Goal: Information Seeking & Learning: Learn about a topic

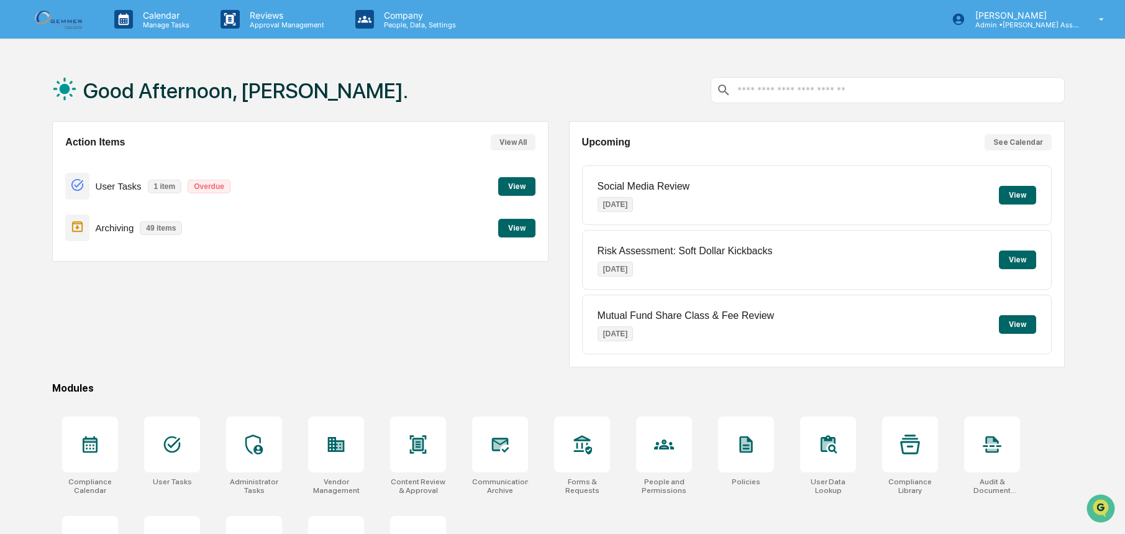
click at [508, 228] on button "View" at bounding box center [516, 228] width 37 height 19
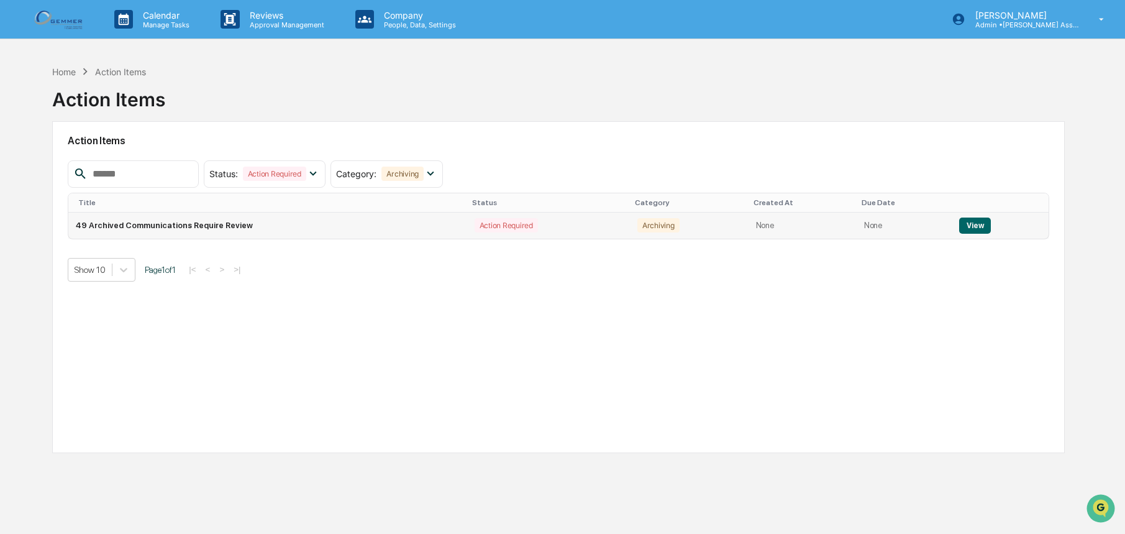
click at [981, 227] on button "View" at bounding box center [975, 225] width 32 height 16
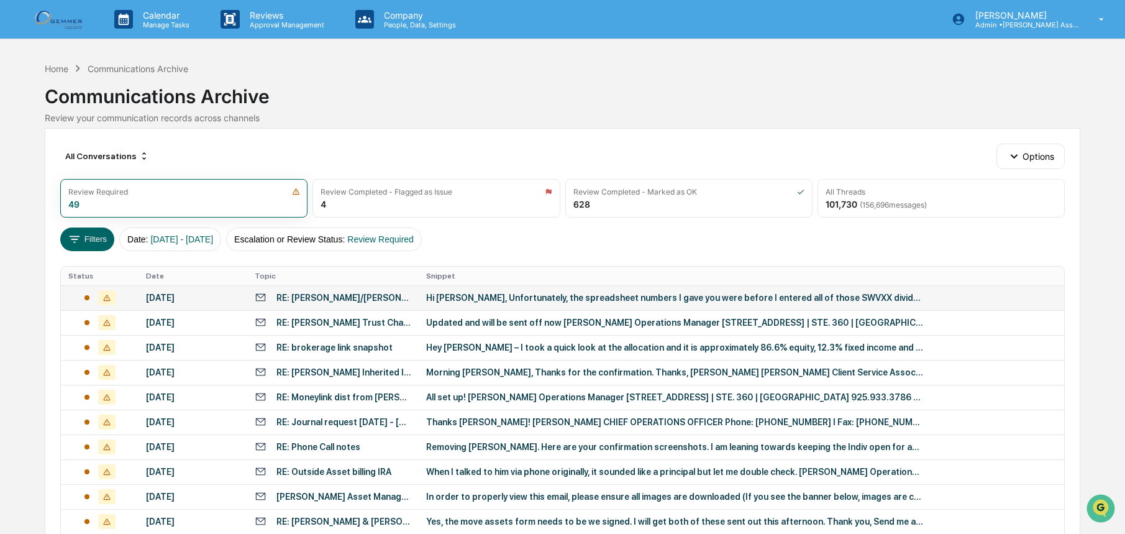
click at [331, 299] on div "RE: [PERSON_NAME]/[PERSON_NAME] -2870" at bounding box center [343, 298] width 135 height 10
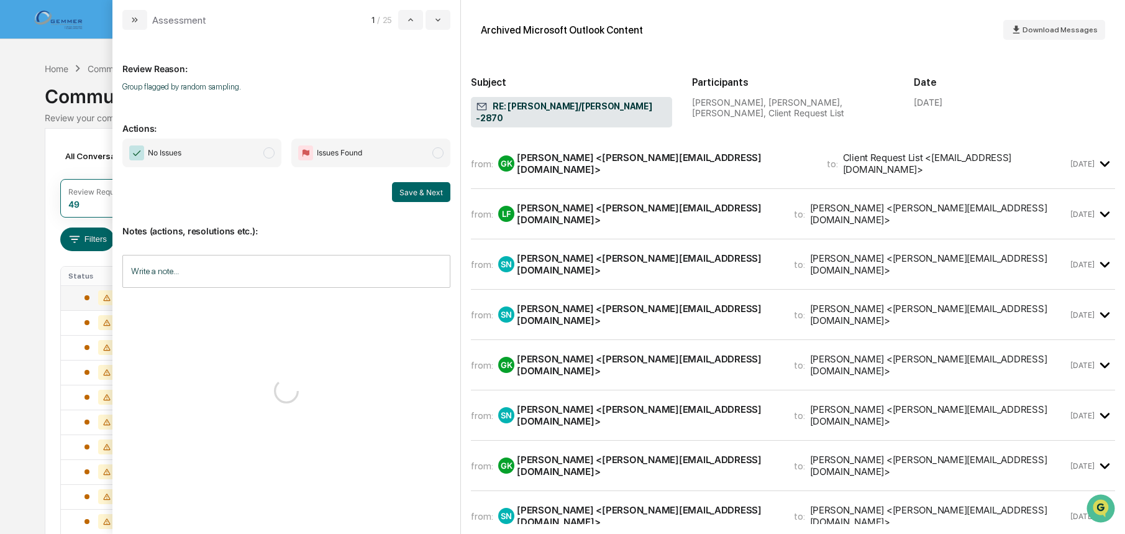
click at [672, 157] on div "GK [PERSON_NAME] <[PERSON_NAME][EMAIL_ADDRESS][DOMAIN_NAME]>" at bounding box center [654, 164] width 313 height 24
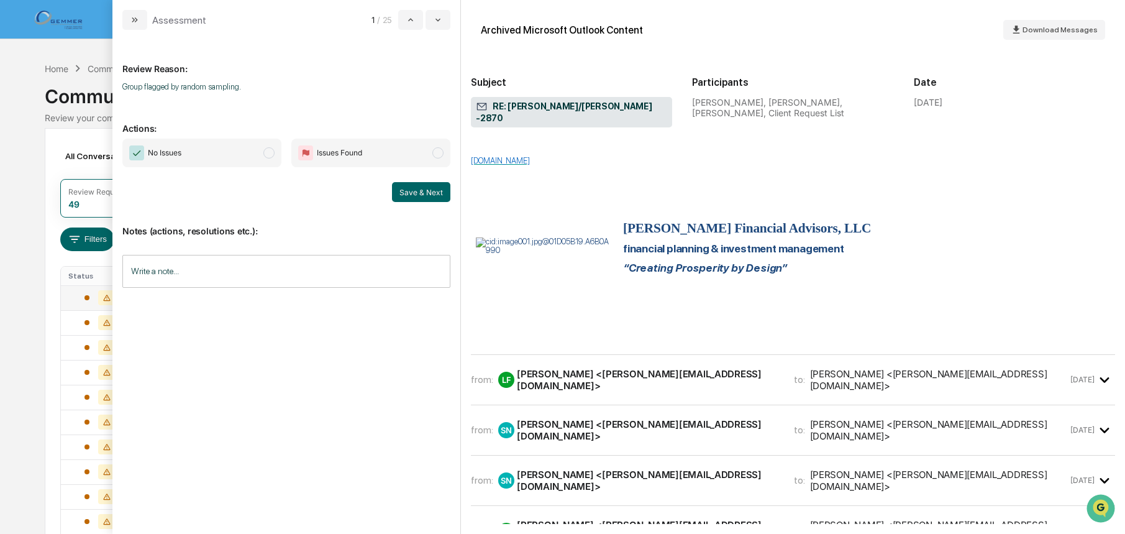
scroll to position [373, 0]
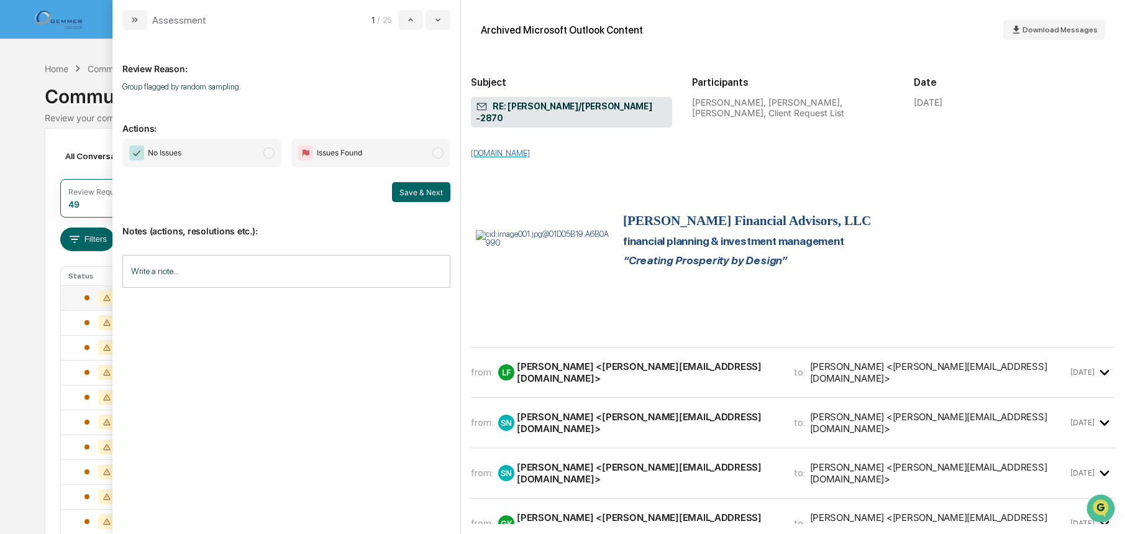
click at [707, 368] on div "from: LF [PERSON_NAME] <[PERSON_NAME][EMAIL_ADDRESS][DOMAIN_NAME]> to: [PERSON_…" at bounding box center [793, 372] width 644 height 30
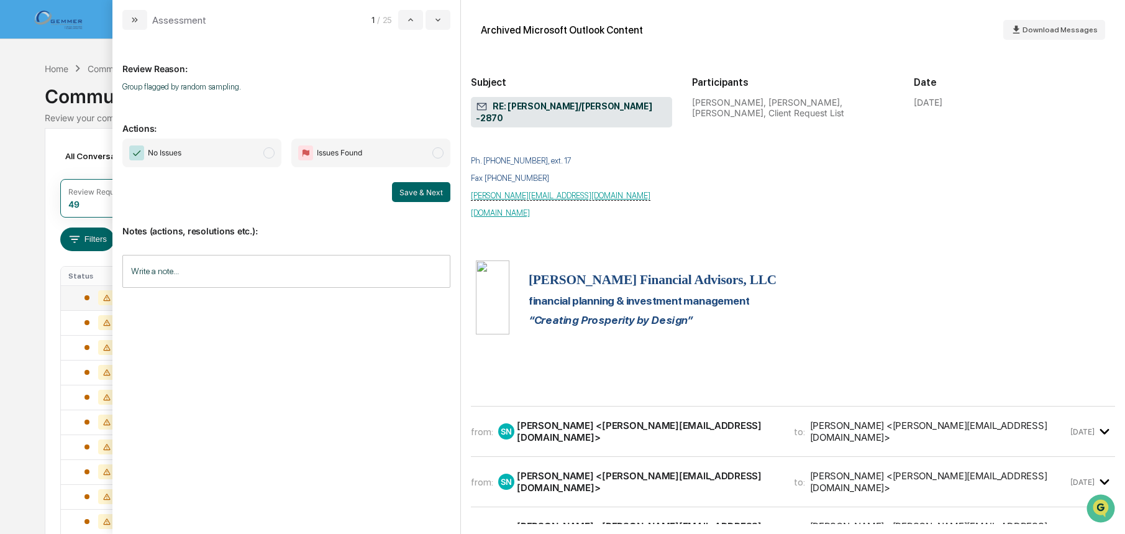
scroll to position [1615, 0]
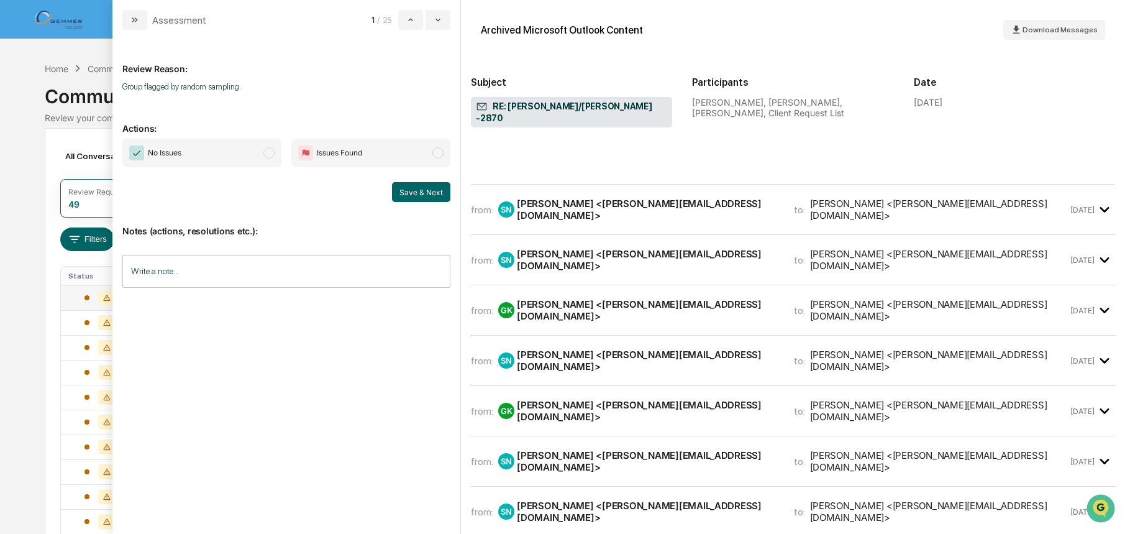
click at [573, 198] on div "[PERSON_NAME] <[PERSON_NAME][EMAIL_ADDRESS][DOMAIN_NAME]>" at bounding box center [648, 210] width 262 height 24
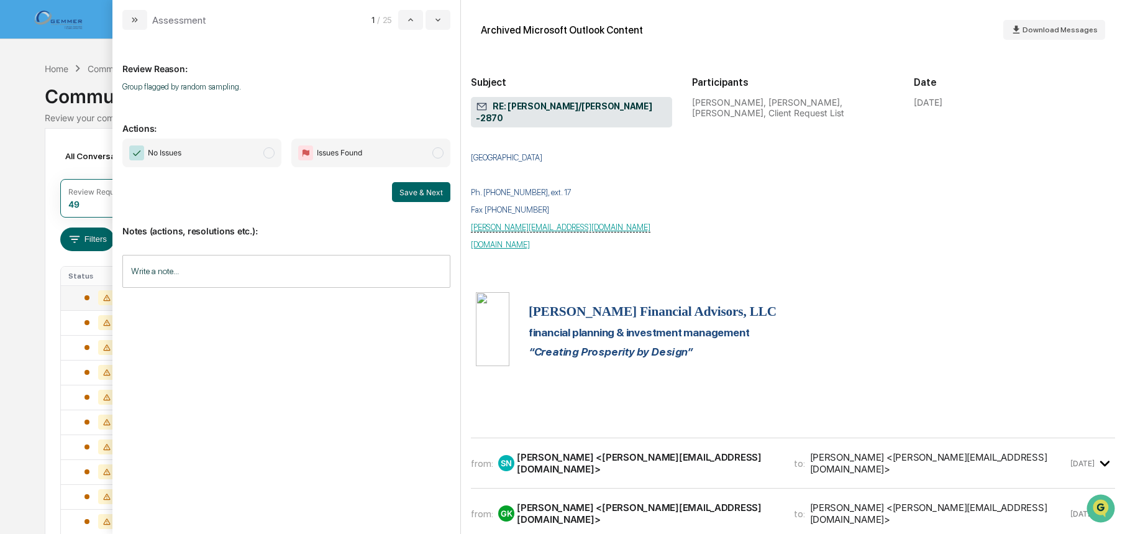
scroll to position [2609, 0]
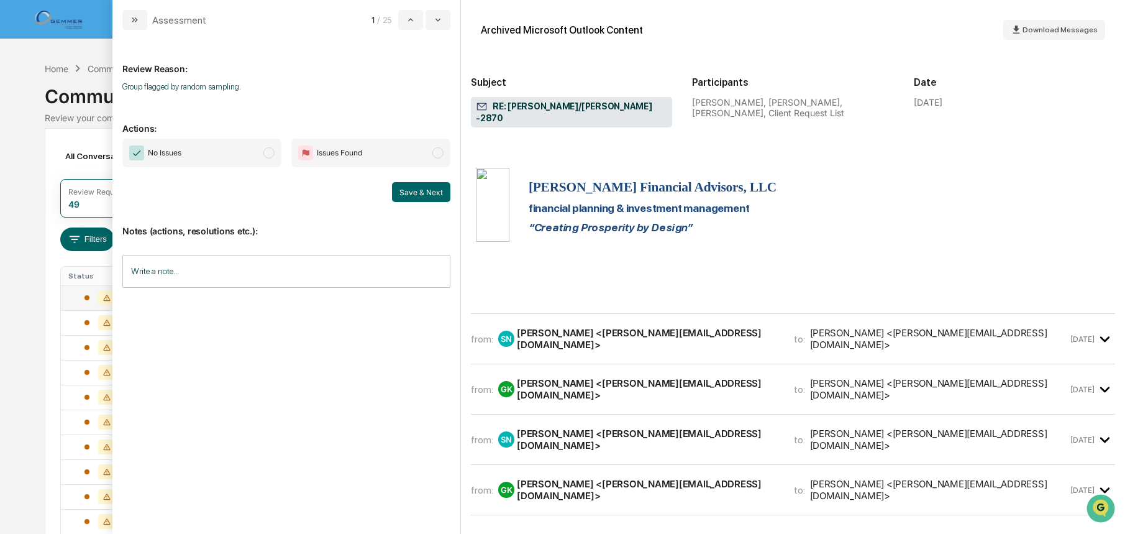
click at [565, 324] on div "from: SN [PERSON_NAME] <[PERSON_NAME][EMAIL_ADDRESS][DOMAIN_NAME]> to: [PERSON_…" at bounding box center [793, 344] width 644 height 40
click at [569, 324] on div "from: SN [PERSON_NAME] <[PERSON_NAME][EMAIL_ADDRESS][DOMAIN_NAME]> to: [PERSON_…" at bounding box center [793, 339] width 644 height 30
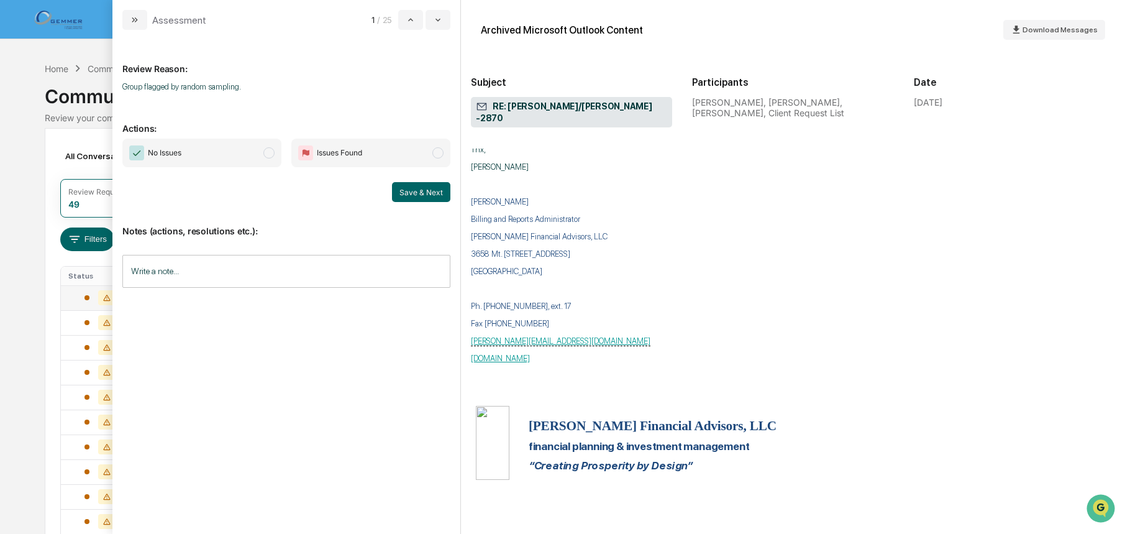
scroll to position [3851, 0]
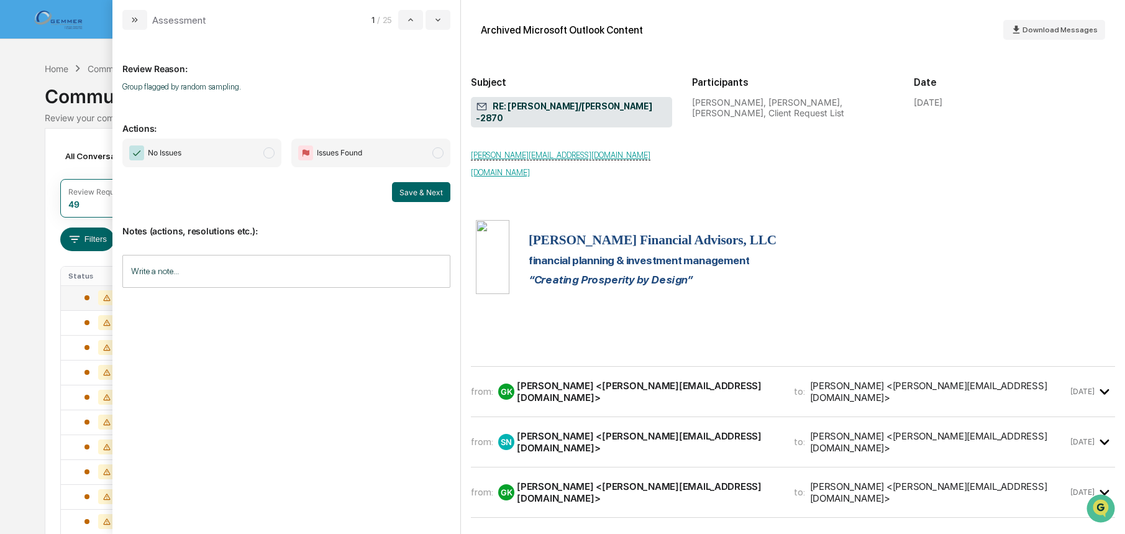
click at [616, 427] on div "from: SN [PERSON_NAME] <[PERSON_NAME][EMAIL_ADDRESS][DOMAIN_NAME]> to: [PERSON_…" at bounding box center [793, 442] width 644 height 30
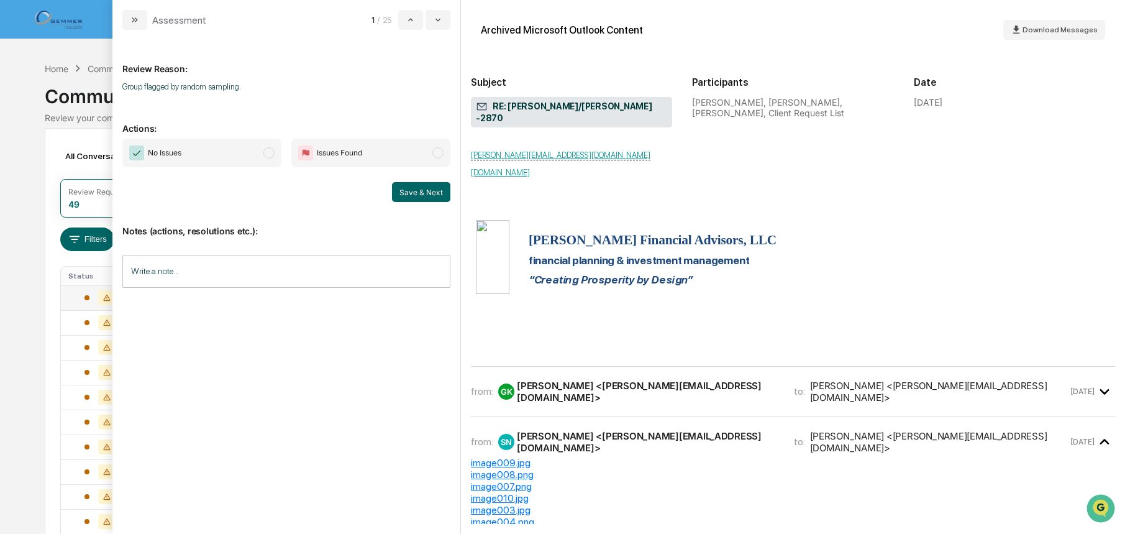
click at [617, 376] on div "from: GK [PERSON_NAME] <[PERSON_NAME][EMAIL_ADDRESS][DOMAIN_NAME]> to: [PERSON_…" at bounding box center [793, 391] width 644 height 30
